Goal: Communication & Community: Ask a question

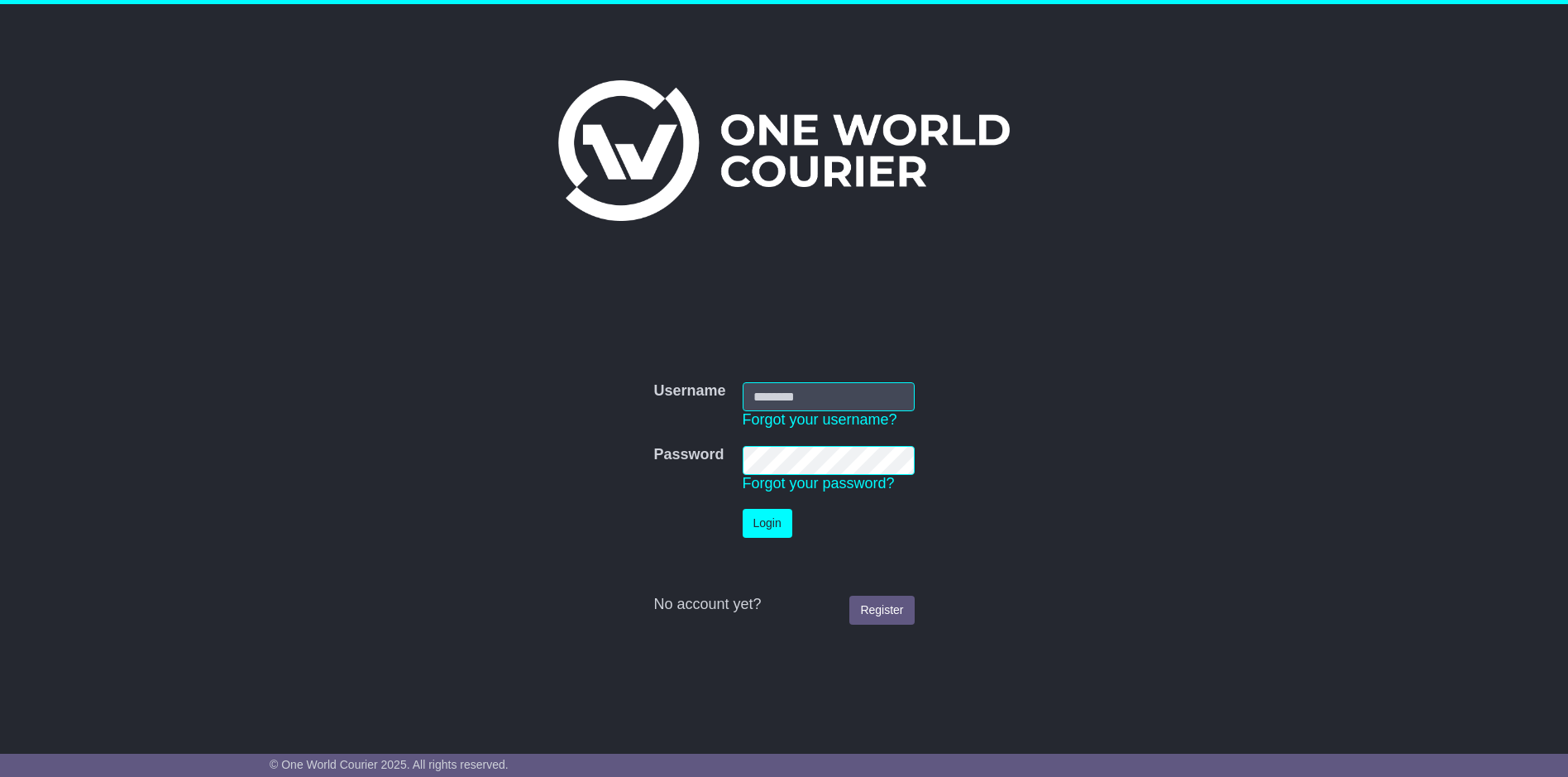
type input "******"
click at [775, 531] on button "Login" at bounding box center [768, 523] width 50 height 29
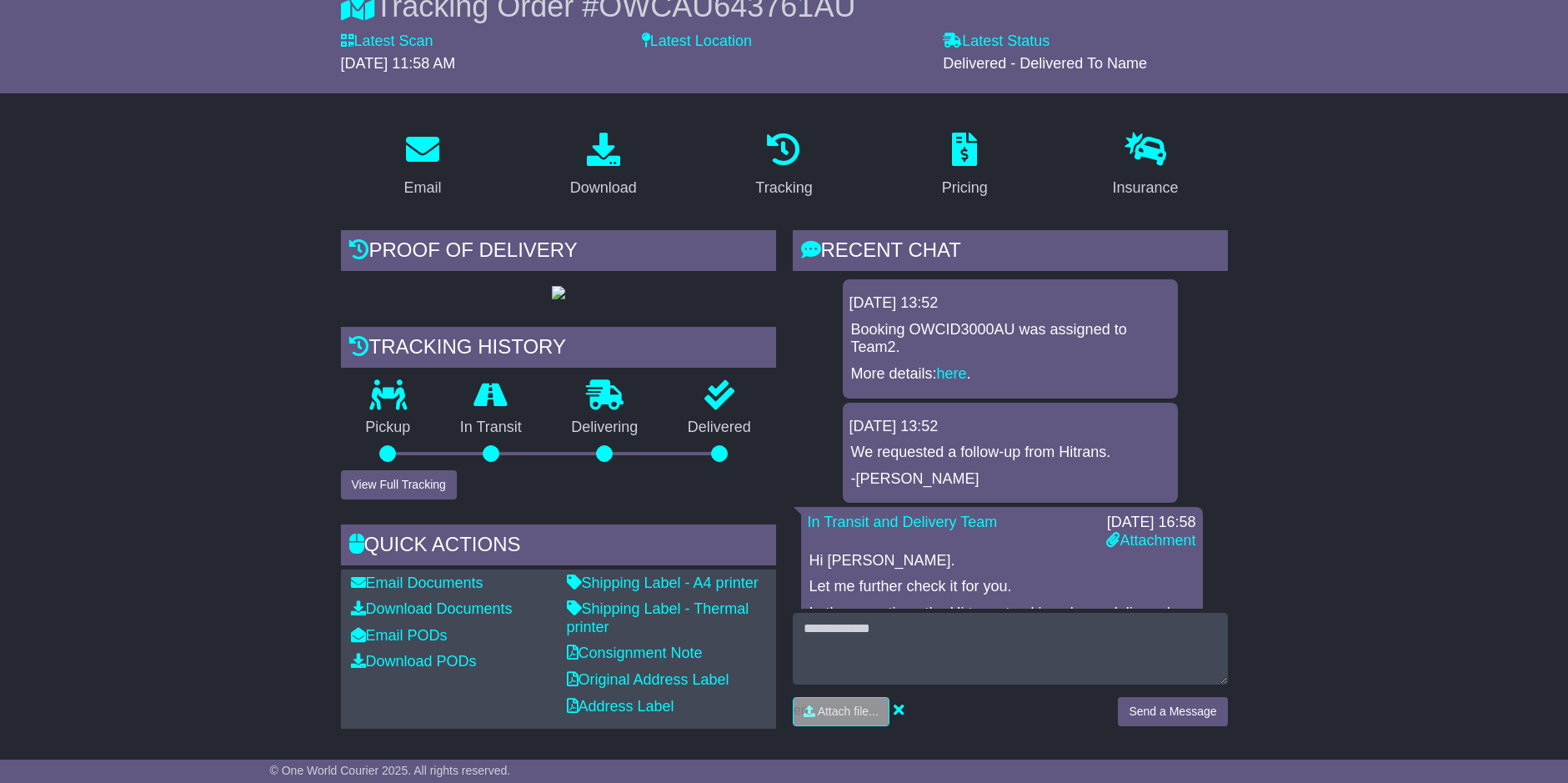
scroll to position [174, 0]
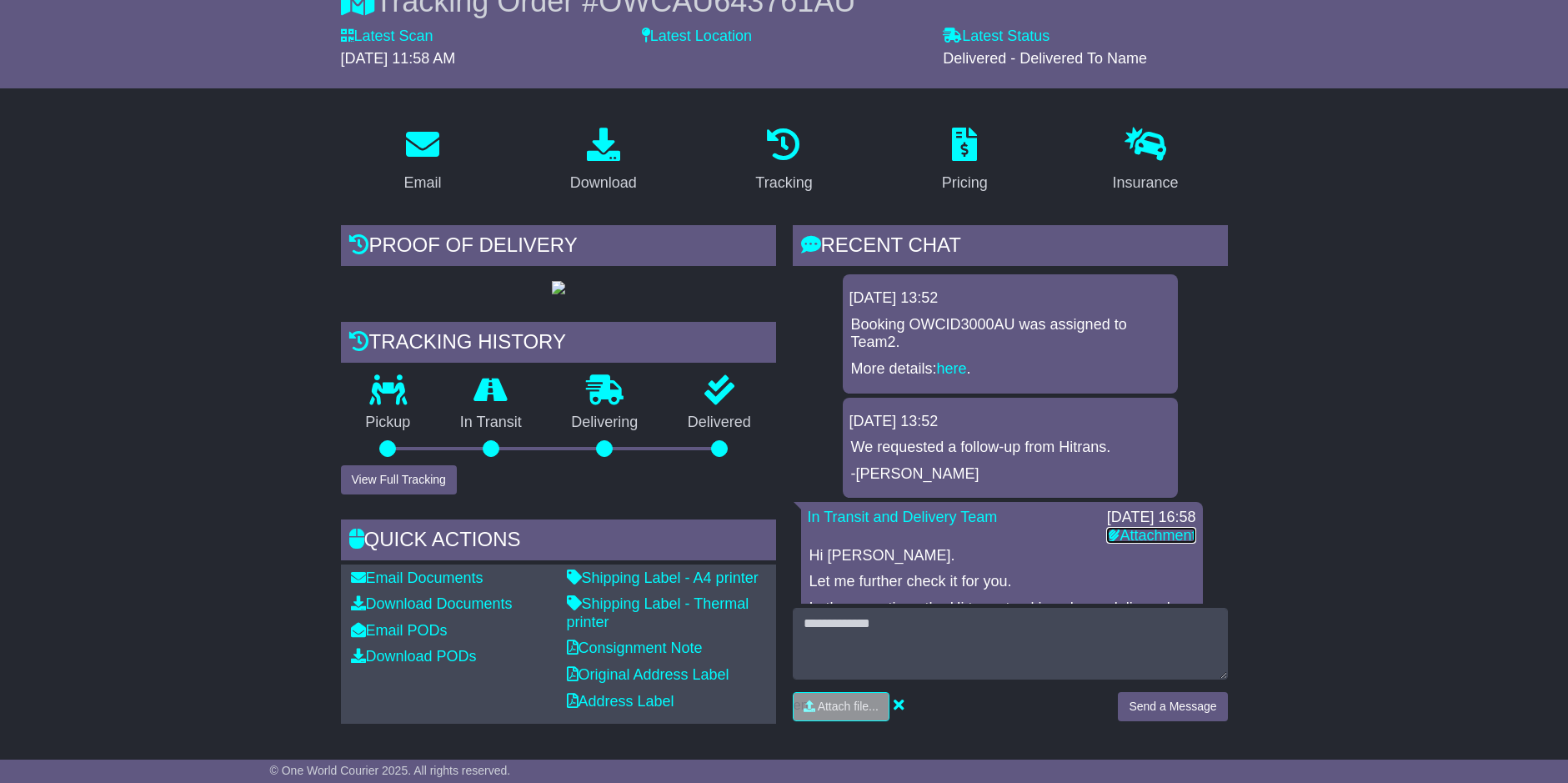
click at [1107, 535] on icon at bounding box center [1113, 534] width 13 height 15
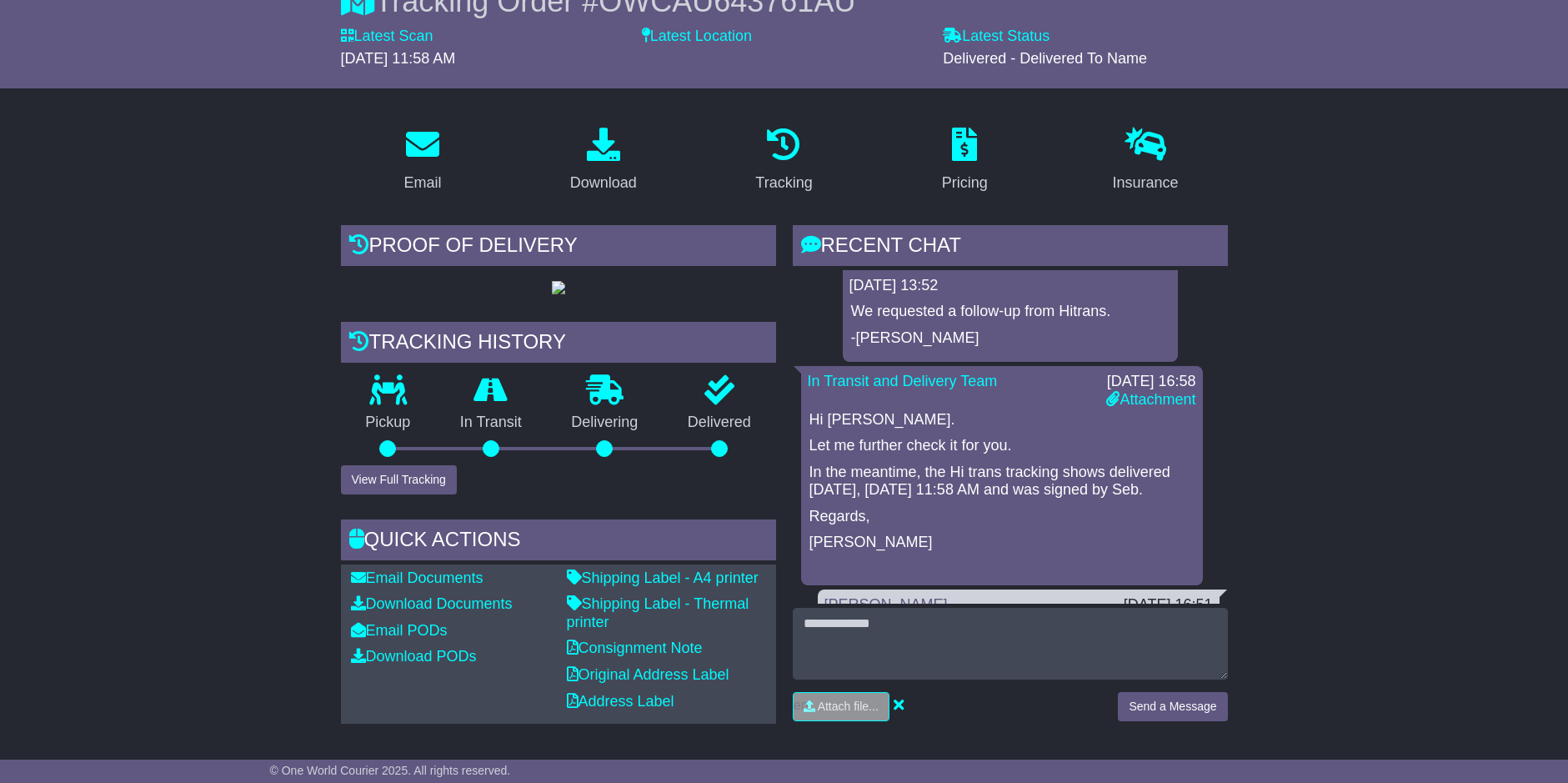
scroll to position [141, 0]
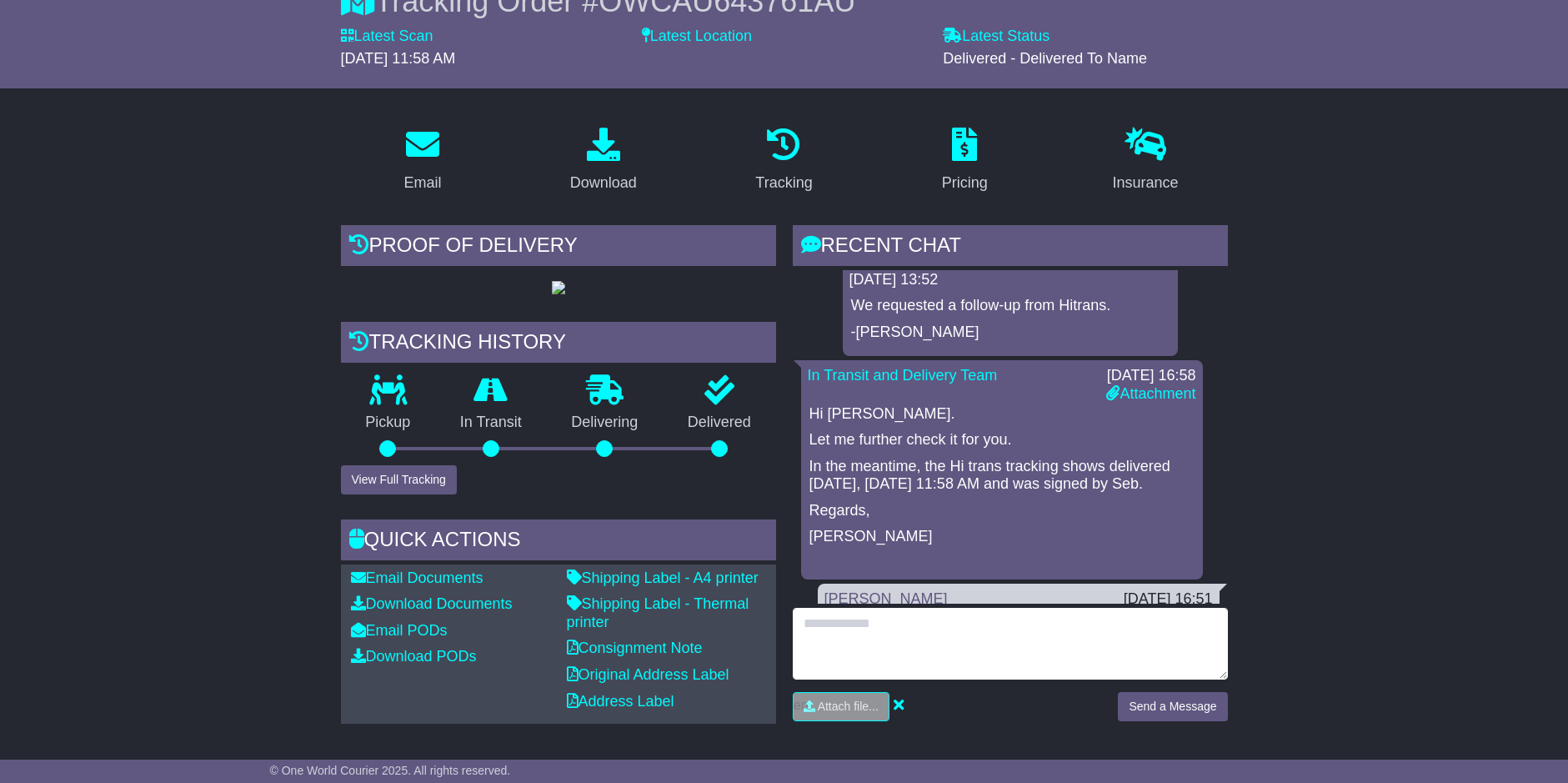
click at [812, 637] on textarea at bounding box center [1010, 643] width 436 height 72
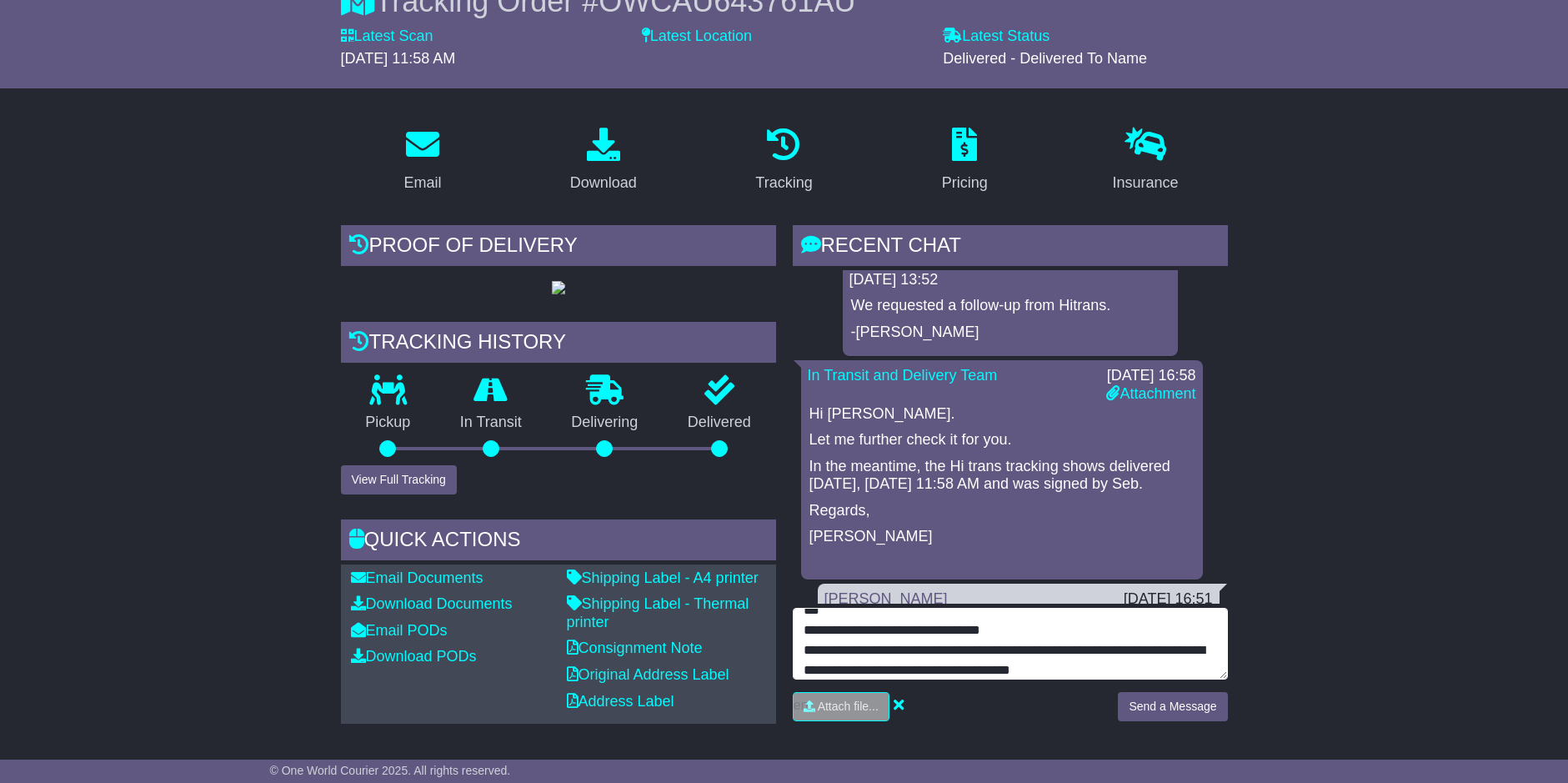
type textarea "**********"
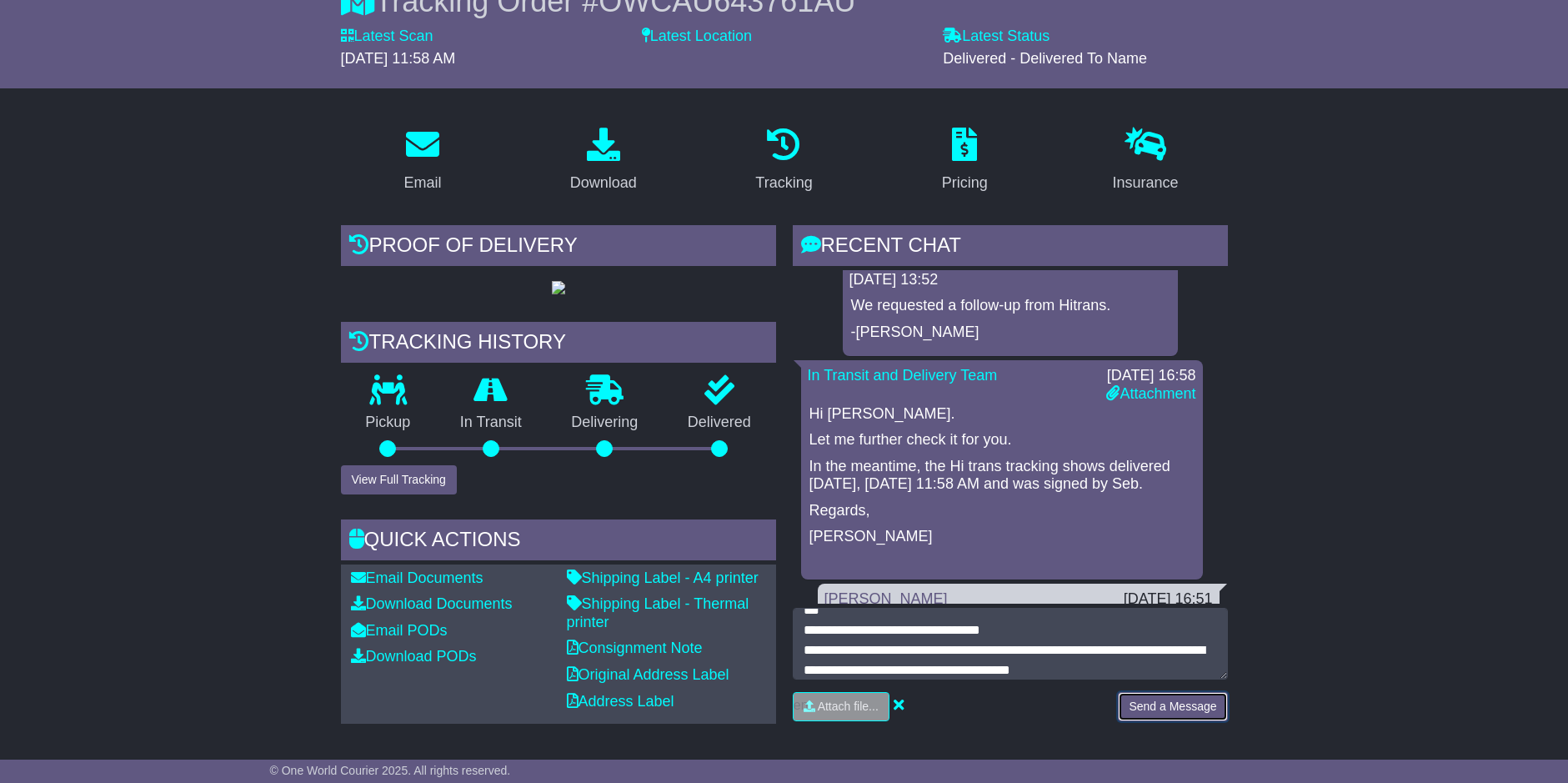
click at [1151, 693] on button "Send a Message" at bounding box center [1172, 706] width 110 height 29
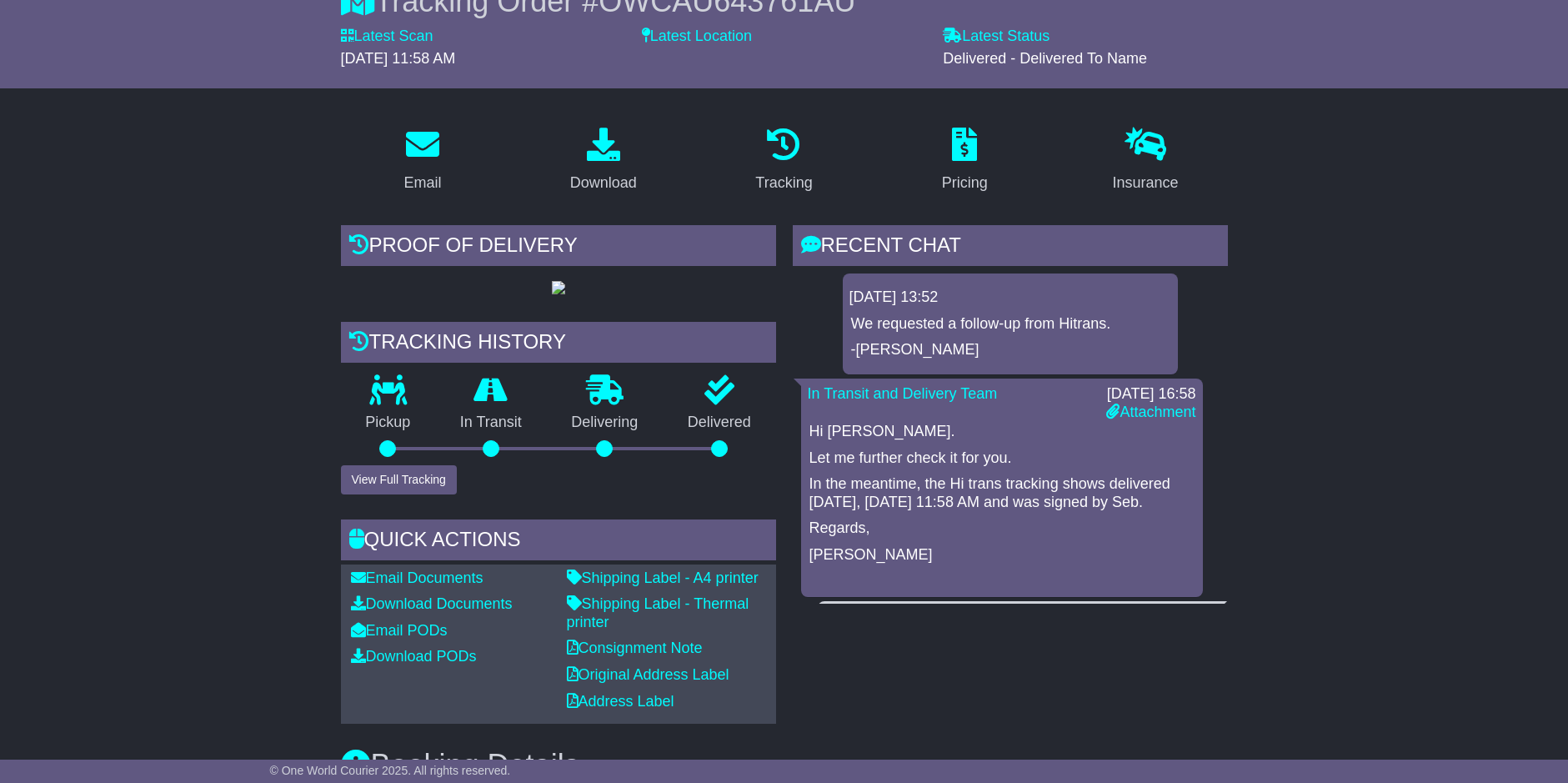
scroll to position [141, 0]
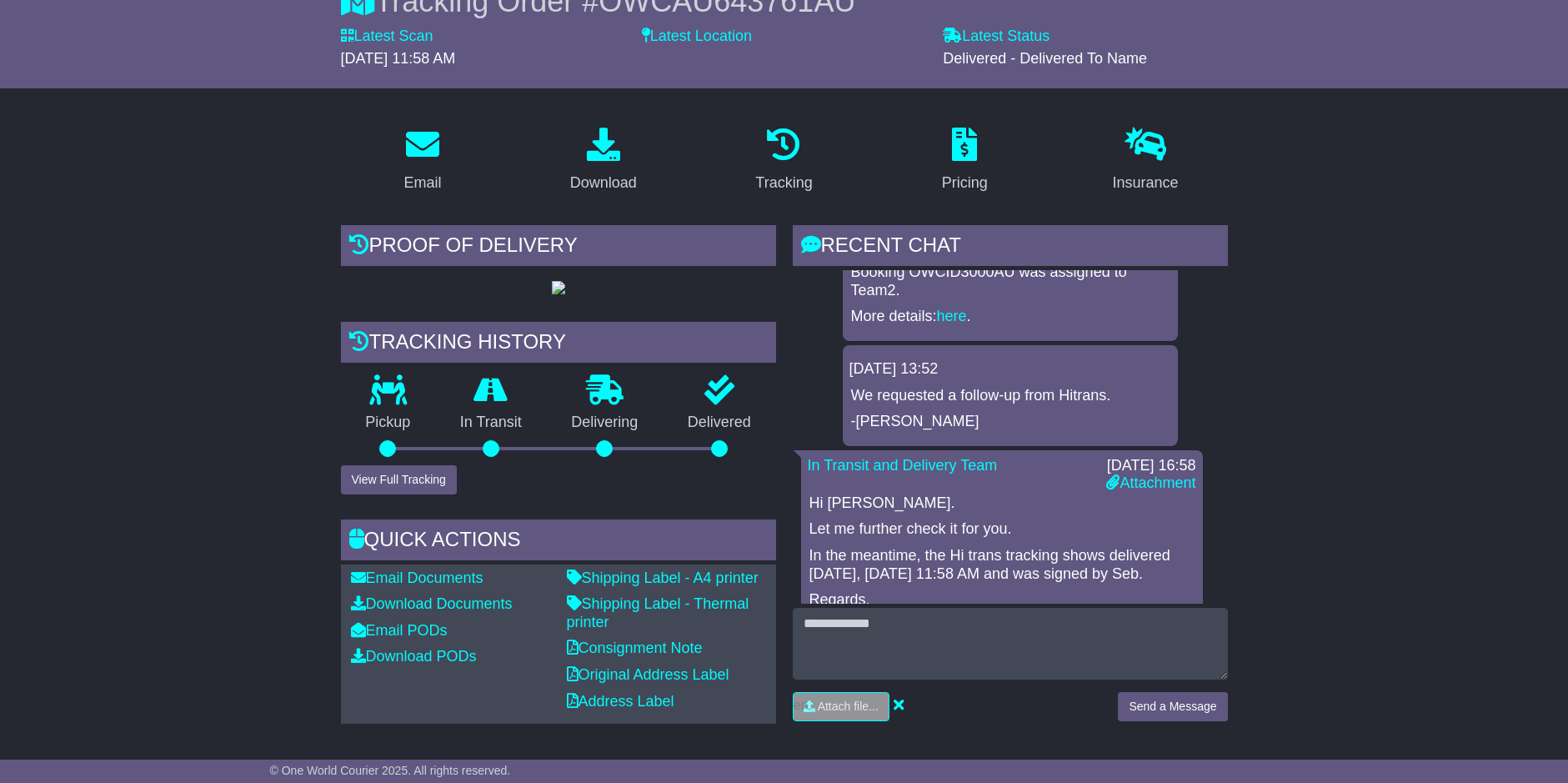
drag, startPoint x: 1232, startPoint y: 347, endPoint x: 1218, endPoint y: 351, distance: 14.6
click at [1218, 351] on div "RECENT CHAT Loading... No messages [PERSON_NAME] [DATE] 10:31 Hi, Can i please …" at bounding box center [1010, 479] width 452 height 509
click at [1229, 347] on div "RECENT CHAT Loading... No messages [PERSON_NAME] [DATE] 10:31 Hi, Can i please …" at bounding box center [1010, 479] width 452 height 509
drag, startPoint x: 1229, startPoint y: 347, endPoint x: 1217, endPoint y: 355, distance: 14.4
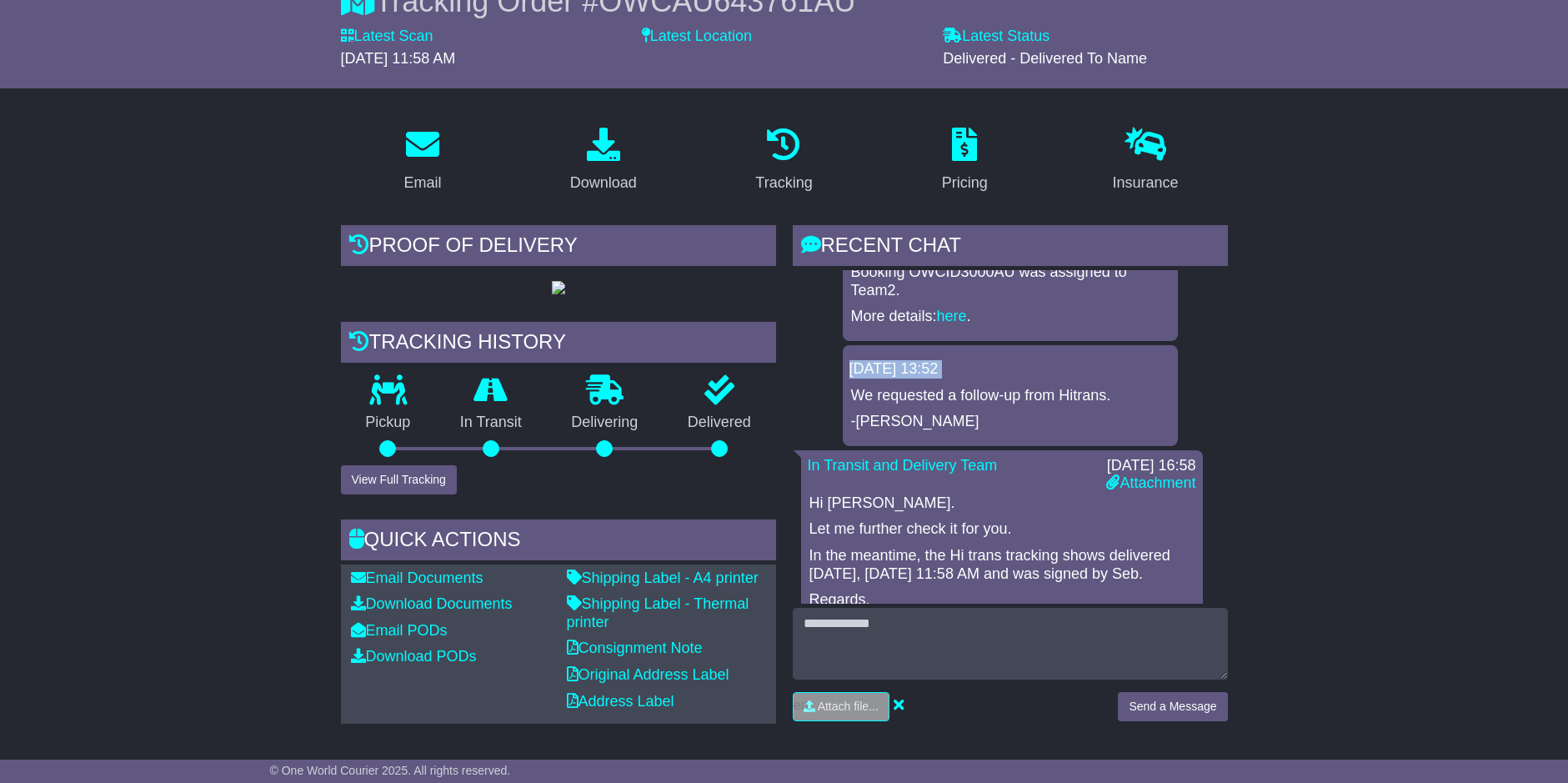
click at [1217, 355] on div "RECENT CHAT Loading... No messages [PERSON_NAME] [DATE] 10:31 Hi, Can i please …" at bounding box center [1010, 479] width 452 height 509
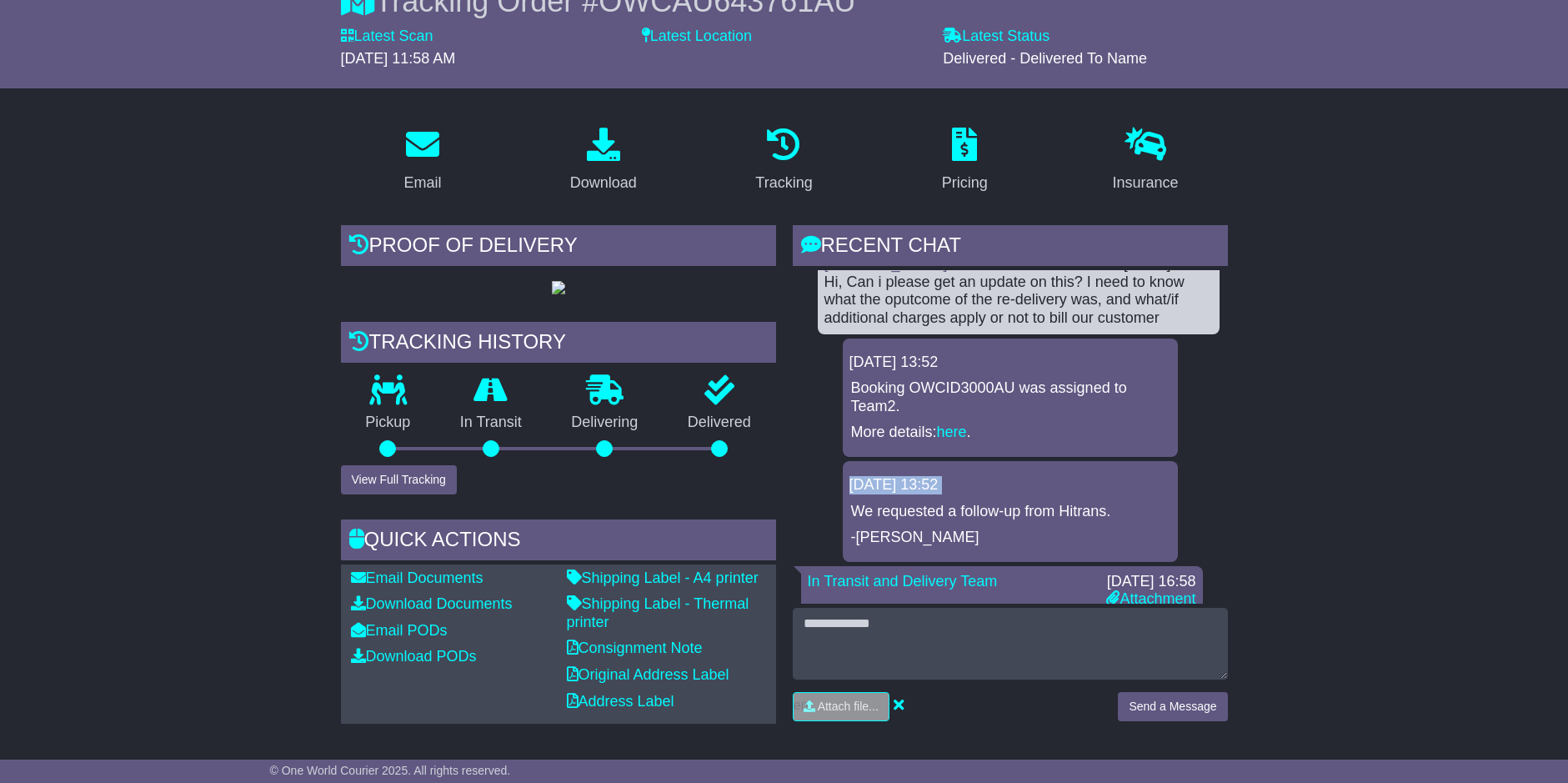
scroll to position [0, 0]
